Goal: Task Accomplishment & Management: Use online tool/utility

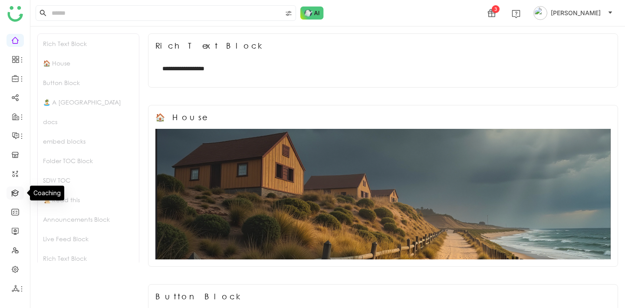
click at [11, 194] on link at bounding box center [15, 192] width 8 height 7
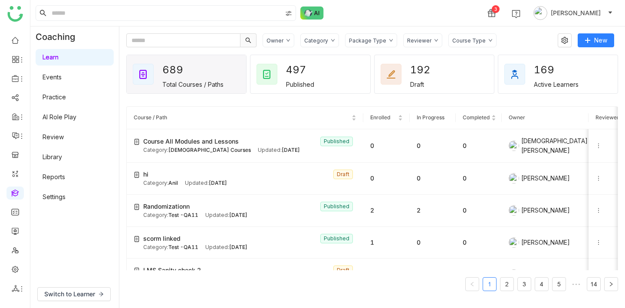
click at [62, 155] on link "Library" at bounding box center [53, 156] width 20 height 7
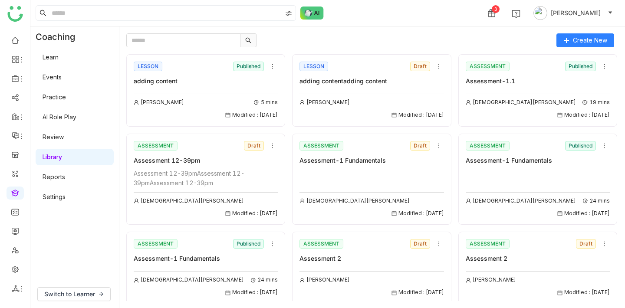
click at [241, 164] on div "Assessment 12-39pm" at bounding box center [206, 161] width 144 height 10
